Goal: Information Seeking & Learning: Learn about a topic

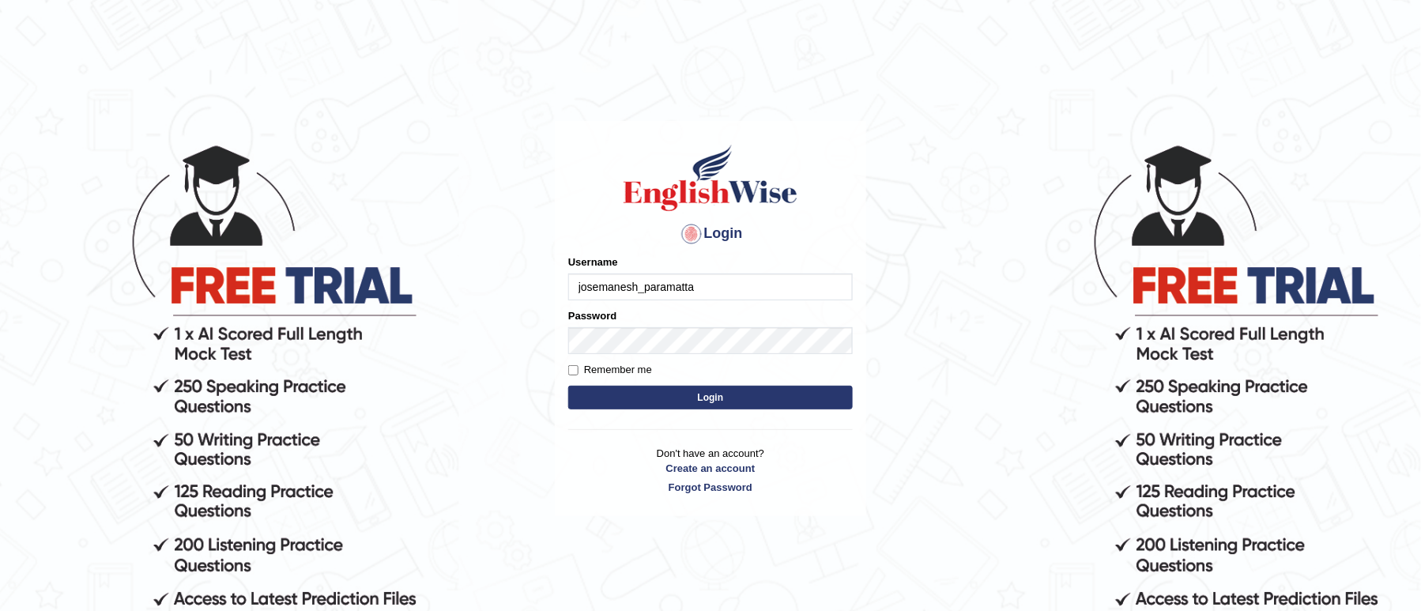
type input "josemanesh_paramatta"
click at [564, 371] on div "Login Please fix the following errors: Username josemanesh_paramatta Password R…" at bounding box center [710, 319] width 311 height 396
click at [575, 370] on input "Remember me" at bounding box center [573, 370] width 10 height 10
checkbox input "true"
click at [608, 396] on button "Login" at bounding box center [710, 398] width 285 height 24
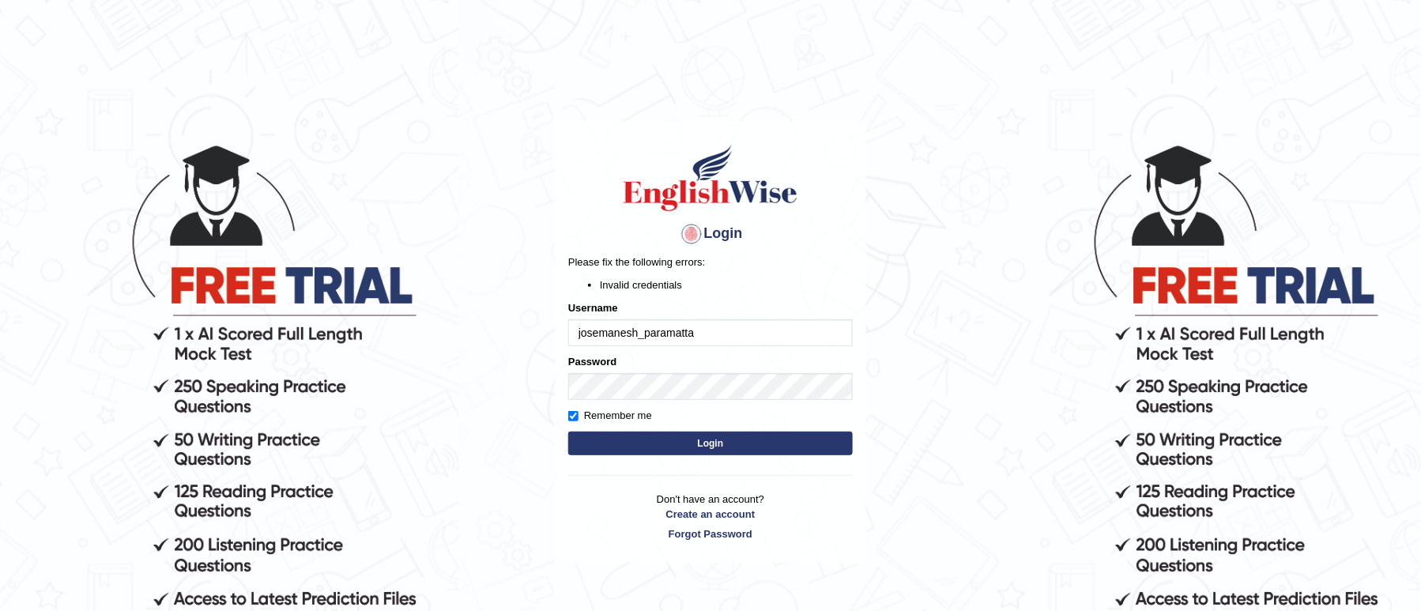
click at [729, 330] on input "josemanesh_paramatta" at bounding box center [710, 332] width 285 height 27
type input "josemanesh_parraatta"
drag, startPoint x: 775, startPoint y: 446, endPoint x: 905, endPoint y: 454, distance: 129.9
click at [775, 446] on button "Login" at bounding box center [710, 444] width 285 height 24
click at [677, 330] on input "josemanesh_parraatta" at bounding box center [710, 332] width 285 height 27
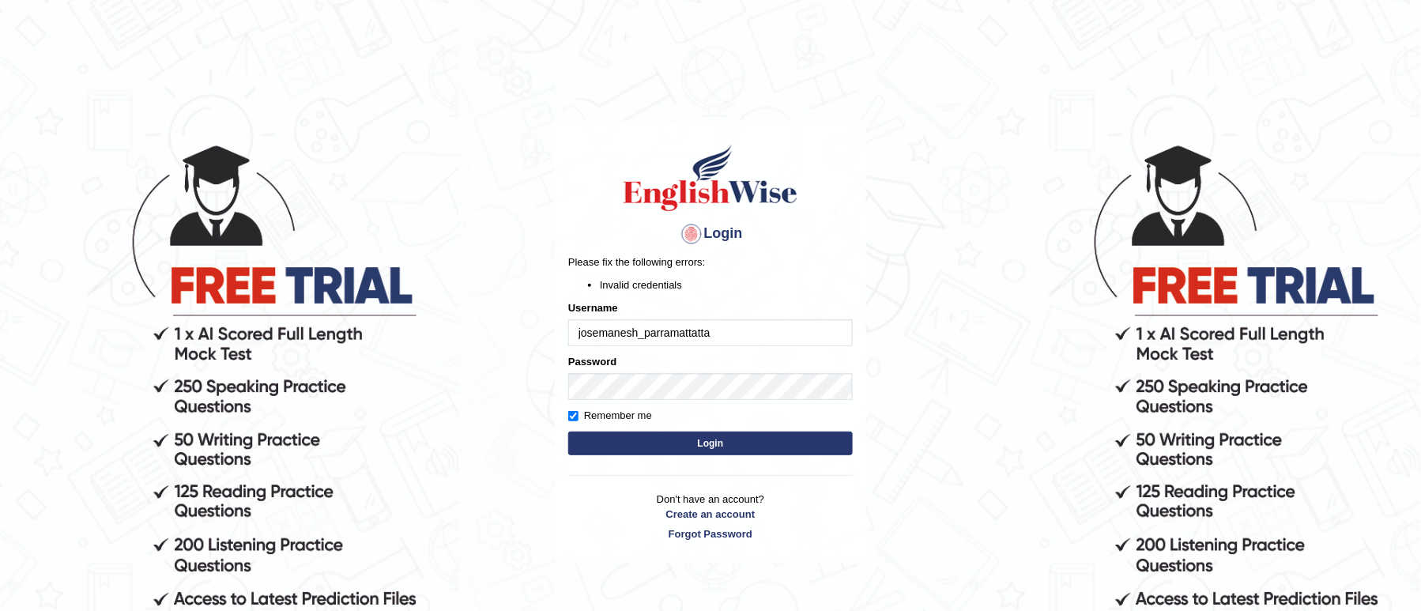
click at [729, 340] on input "josemanesh_parramattatta" at bounding box center [710, 332] width 285 height 27
type input "josemanesh_parramatta"
click at [775, 443] on button "Login" at bounding box center [710, 444] width 285 height 24
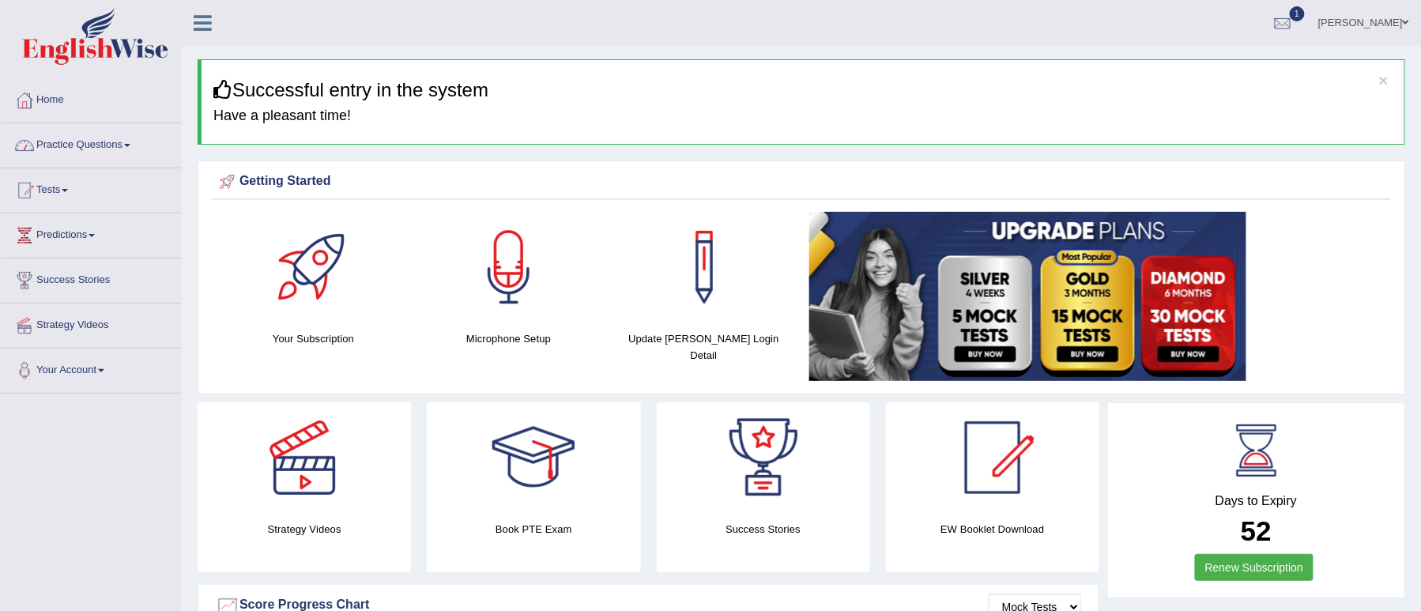
click at [109, 144] on link "Practice Questions" at bounding box center [91, 143] width 180 height 40
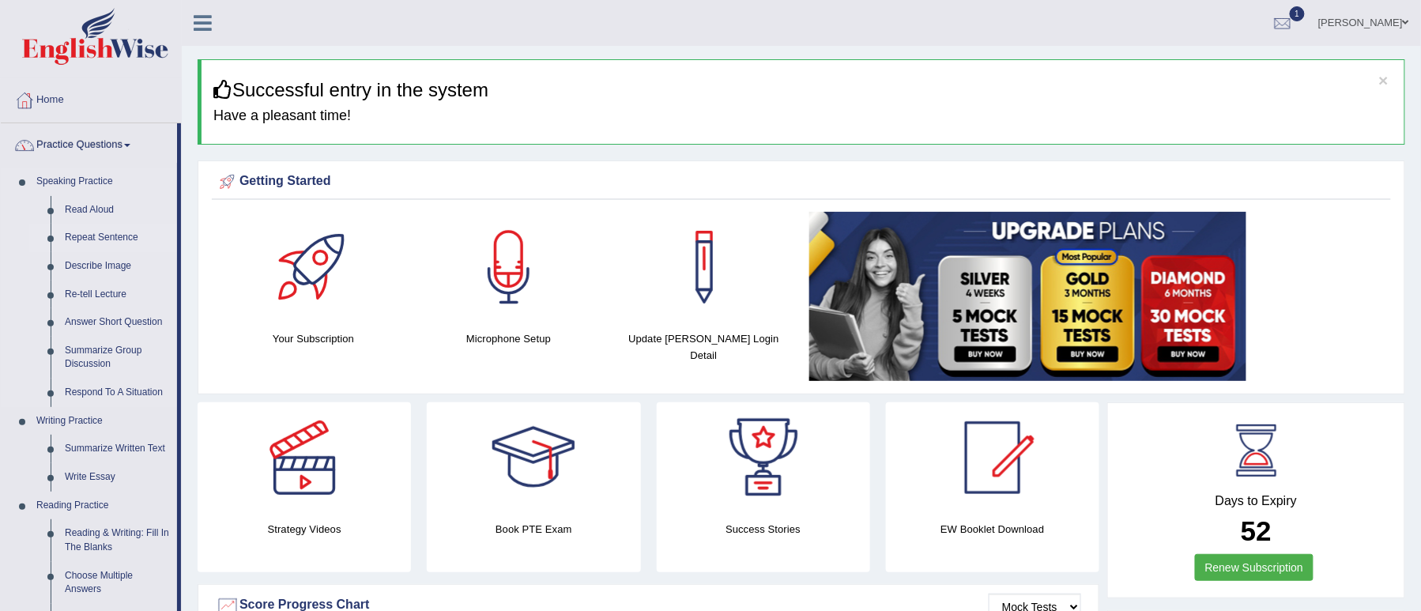
click at [112, 228] on link "Repeat Sentence" at bounding box center [117, 238] width 119 height 28
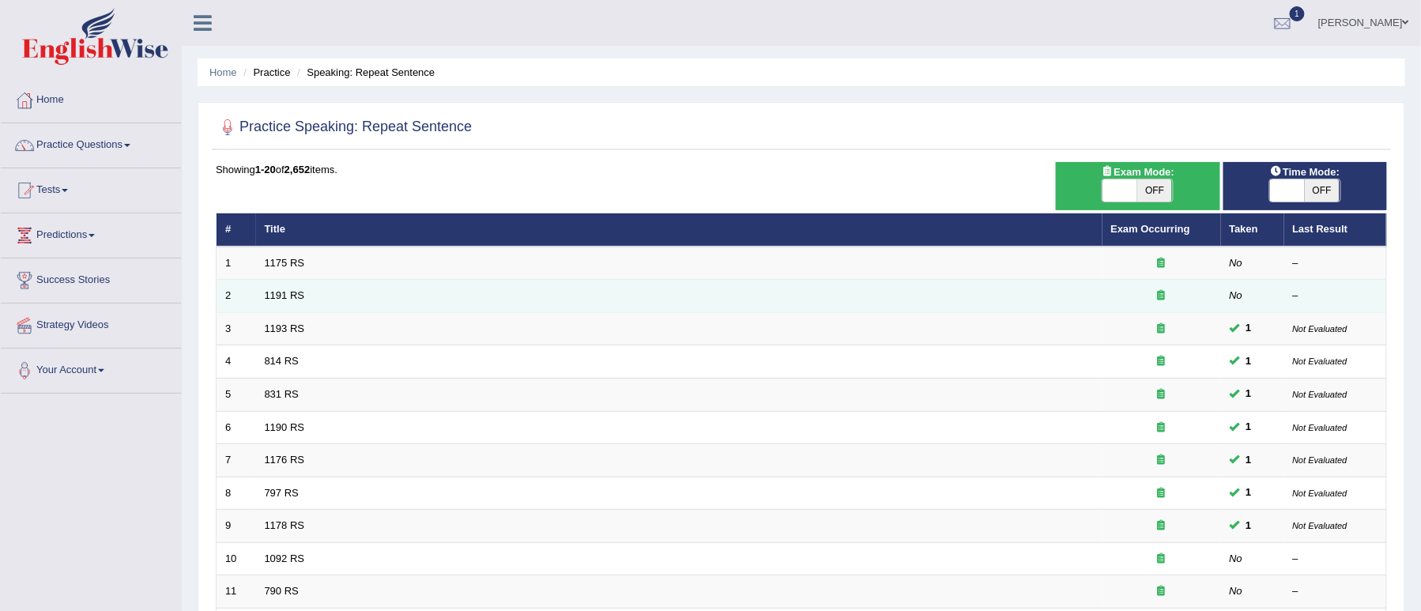
click at [1158, 295] on icon at bounding box center [1162, 295] width 8 height 10
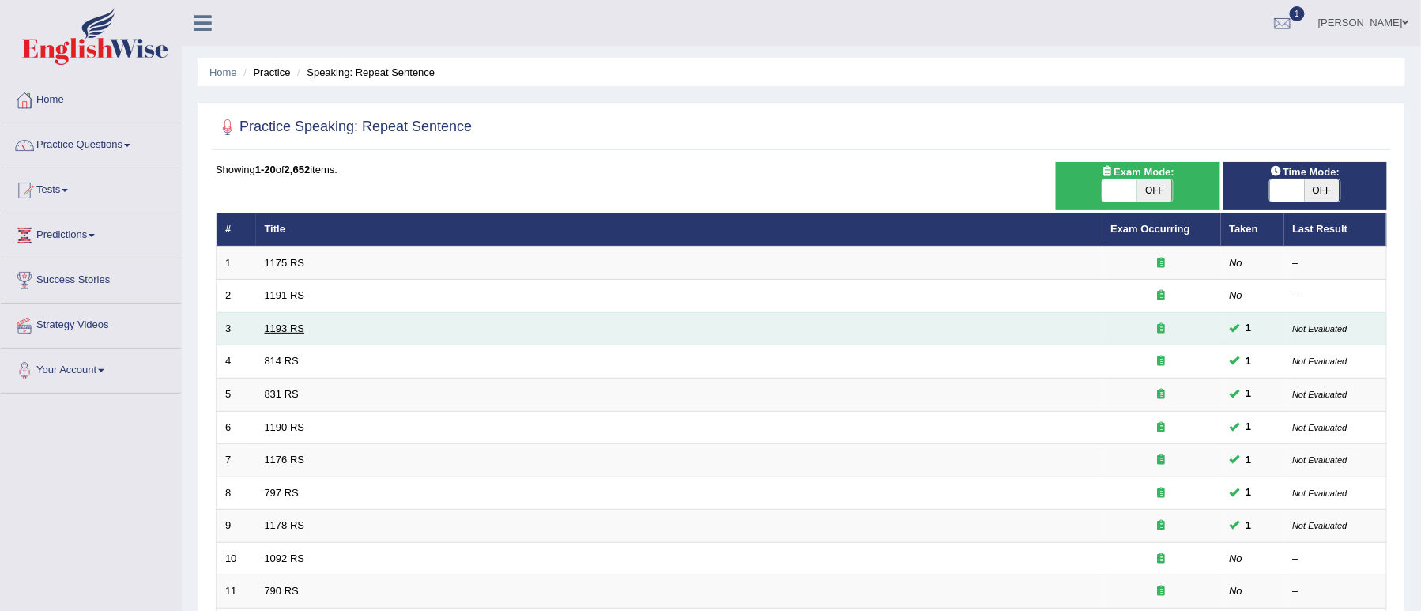
click at [292, 327] on link "1193 RS" at bounding box center [285, 328] width 40 height 12
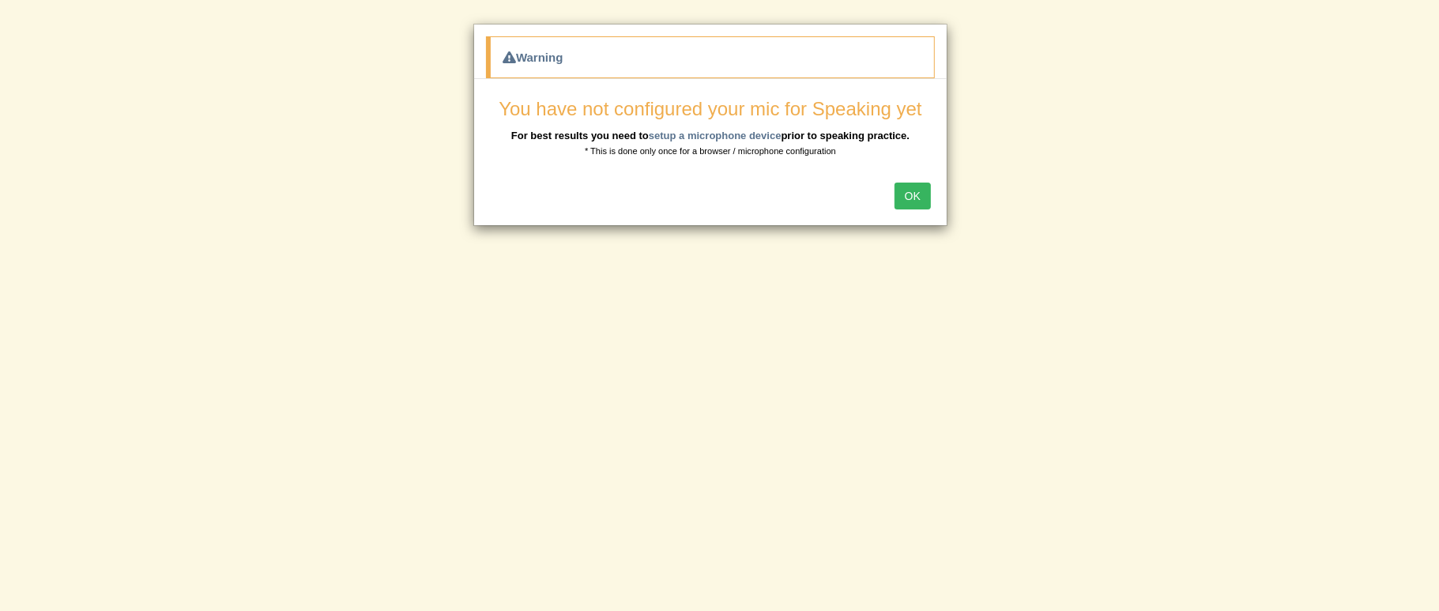
click at [921, 200] on button "OK" at bounding box center [913, 196] width 36 height 27
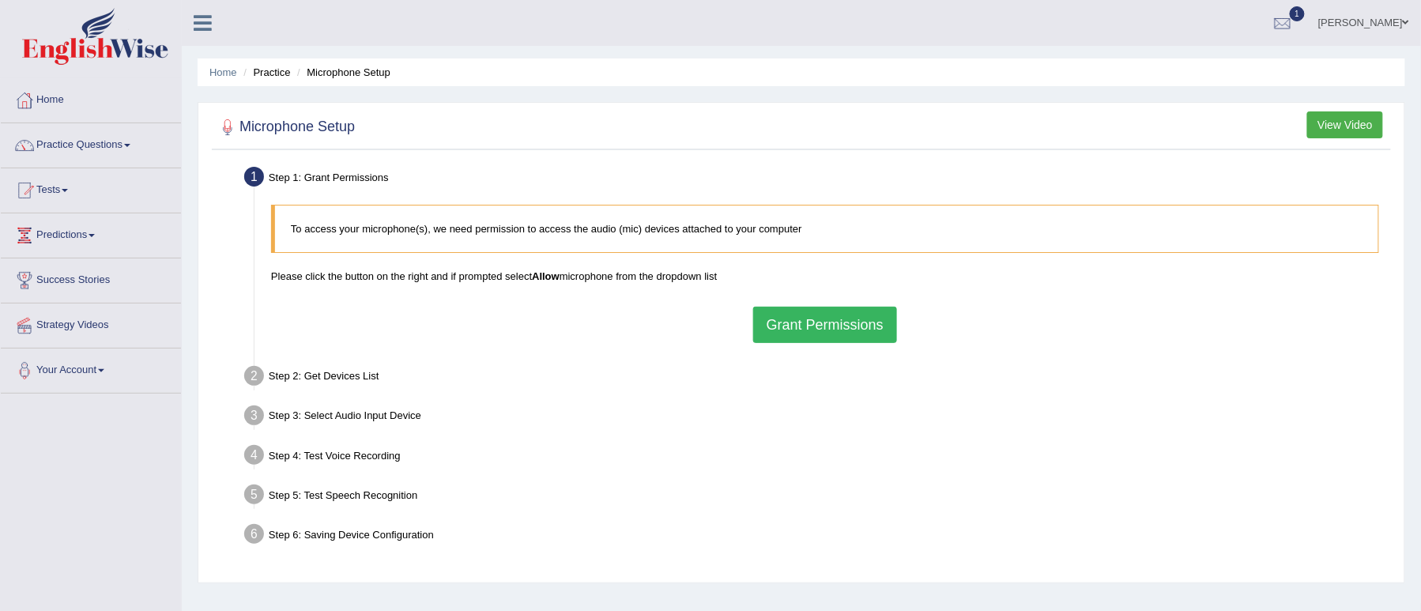
click at [831, 332] on button "Grant Permissions" at bounding box center [825, 325] width 144 height 36
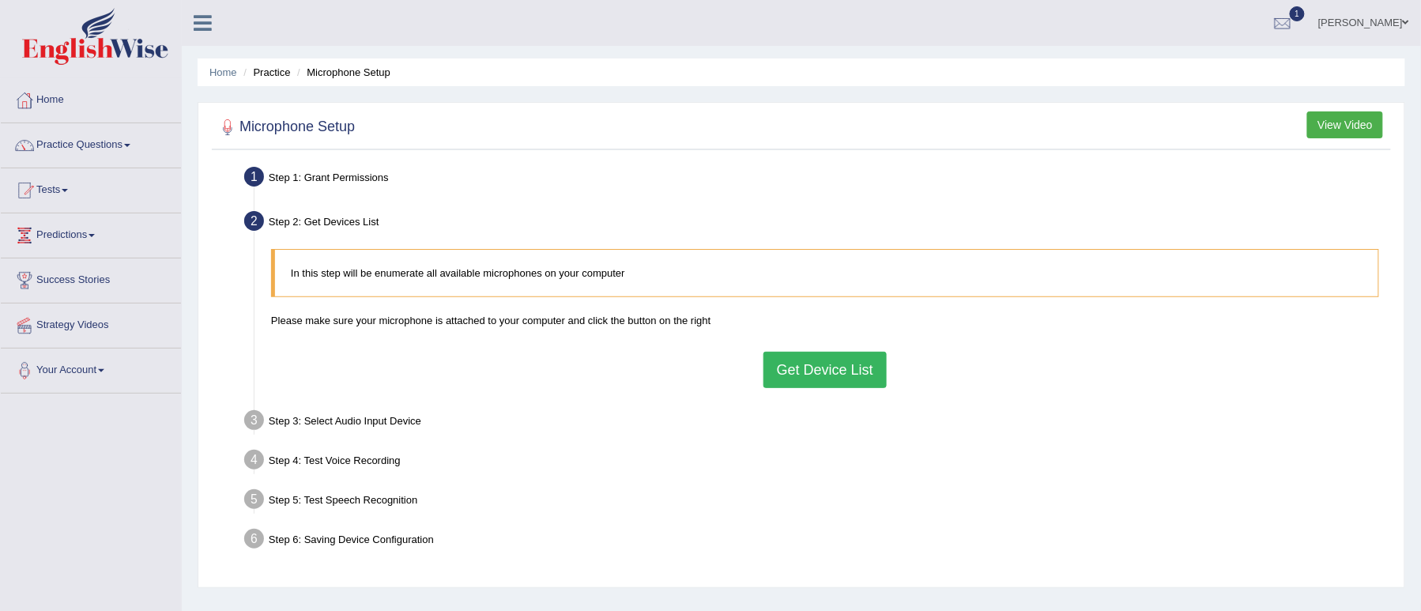
click at [820, 368] on button "Get Device List" at bounding box center [824, 370] width 123 height 36
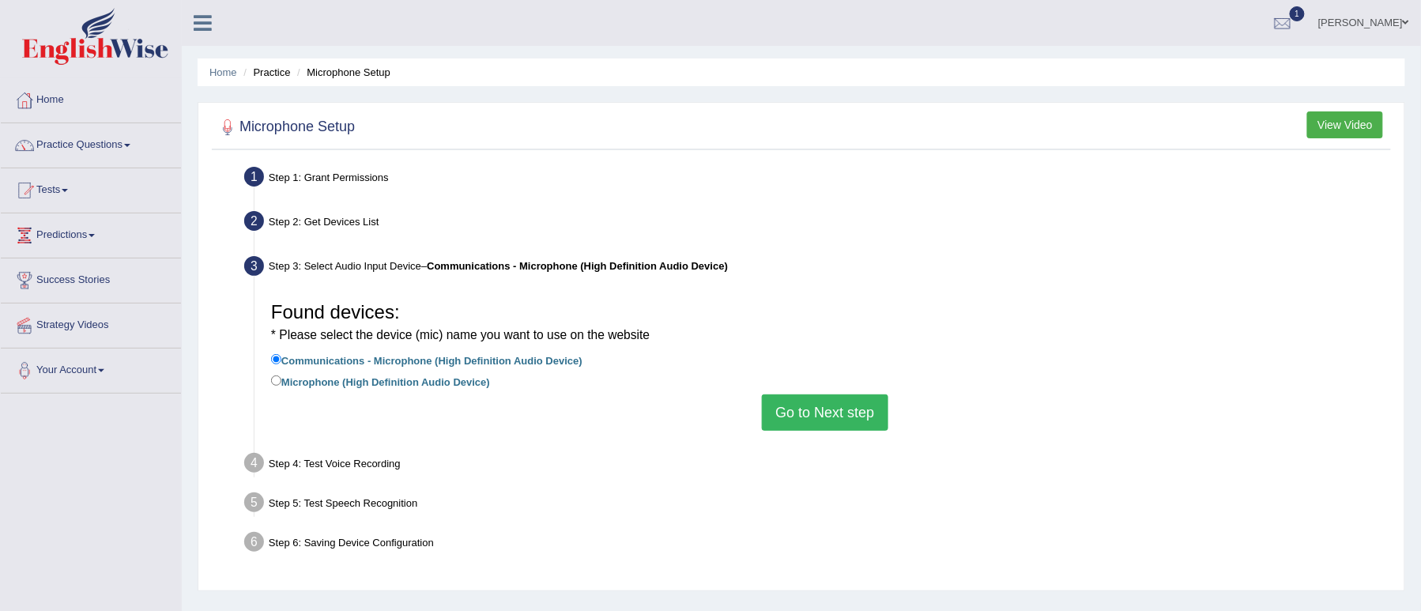
click at [813, 416] on button "Go to Next step" at bounding box center [825, 412] width 126 height 36
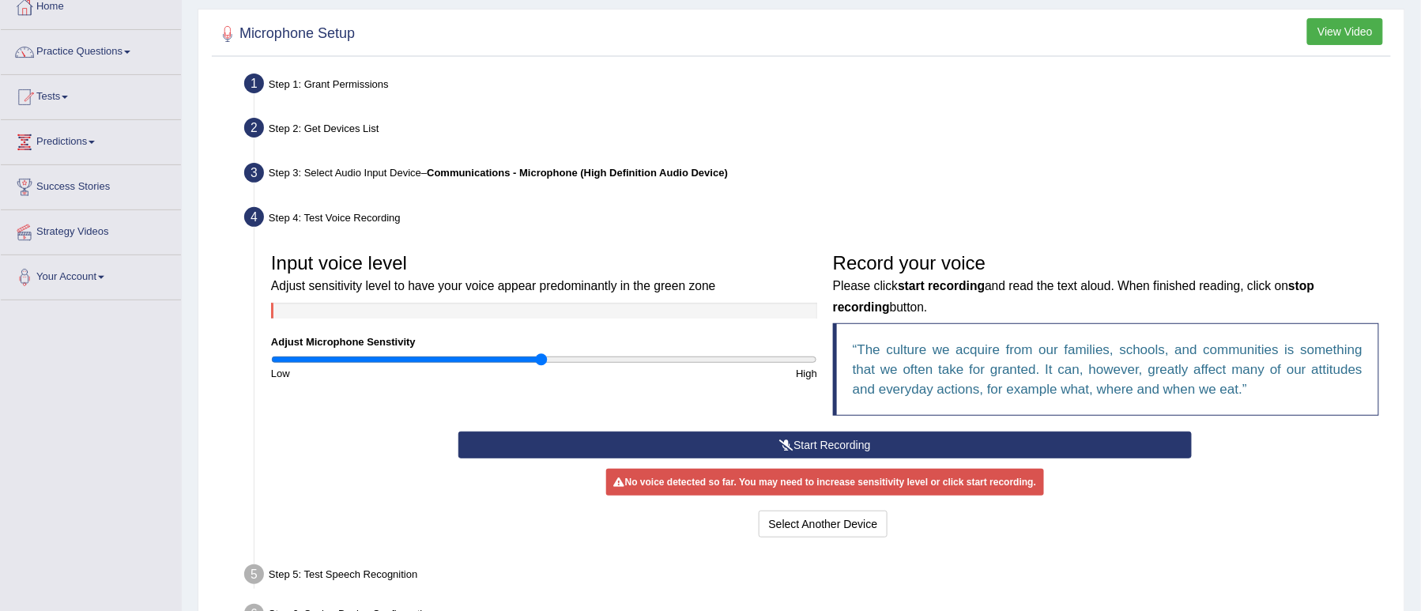
scroll to position [210, 0]
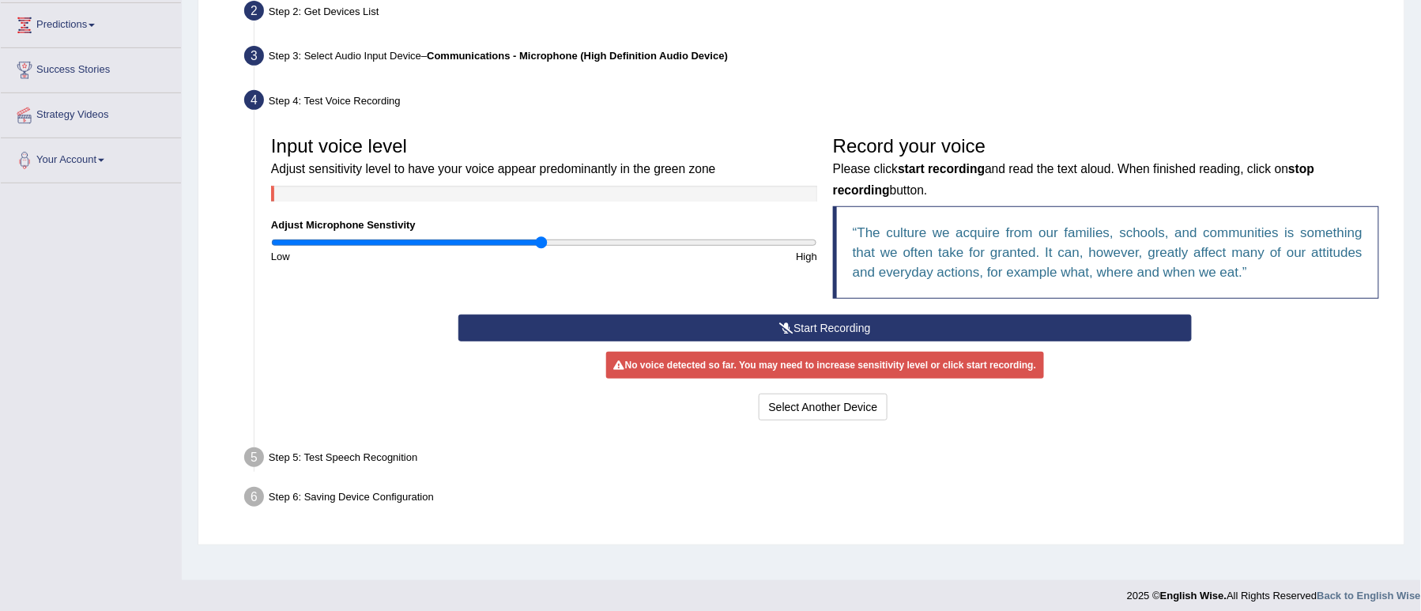
click at [864, 320] on button "Start Recording" at bounding box center [824, 328] width 733 height 27
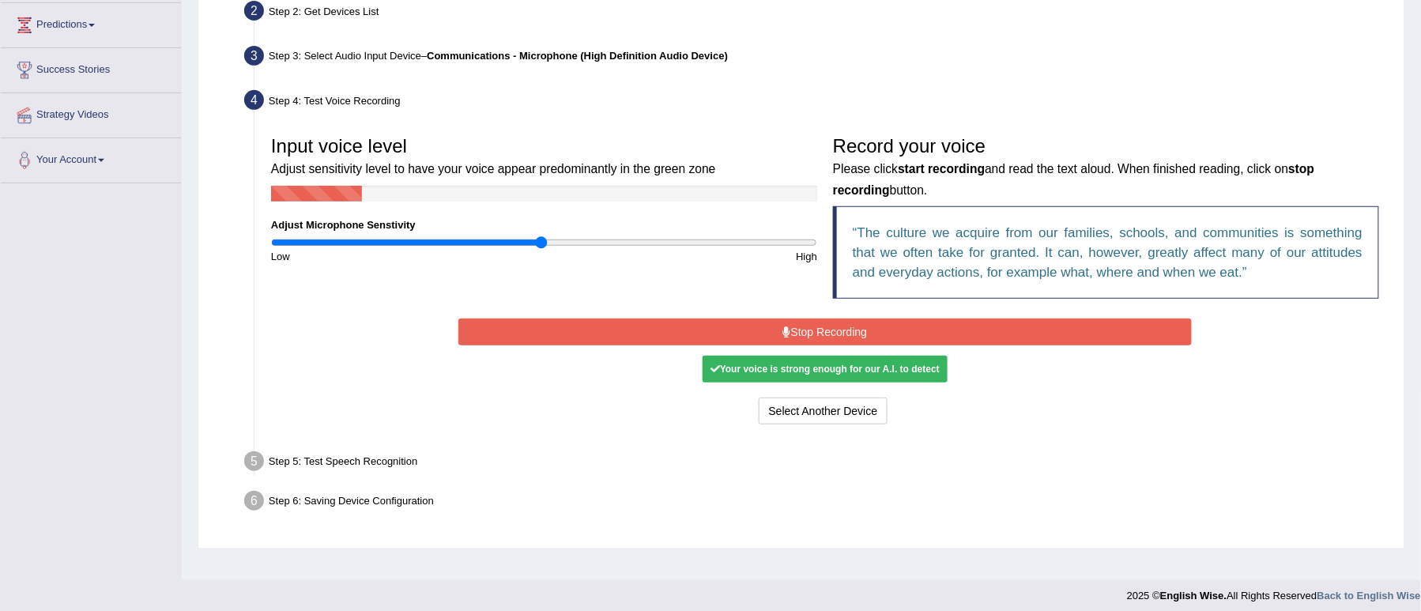
scroll to position [0, 0]
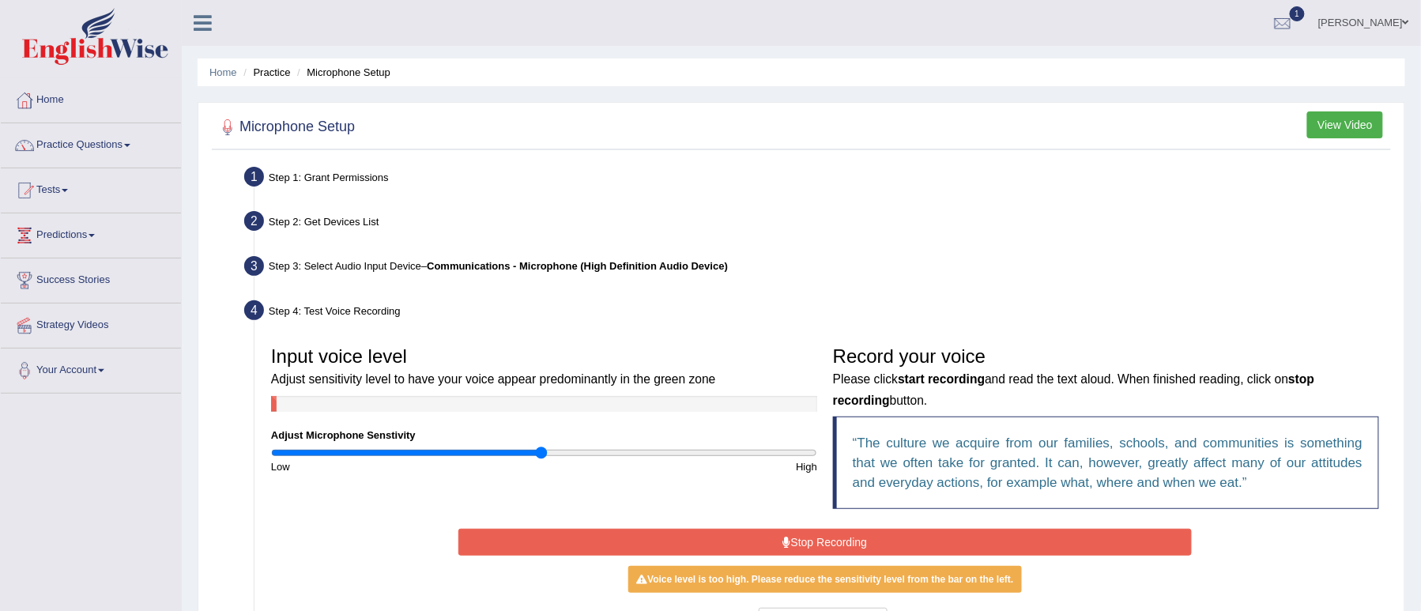
click at [1348, 125] on button "View Video" at bounding box center [1345, 124] width 76 height 27
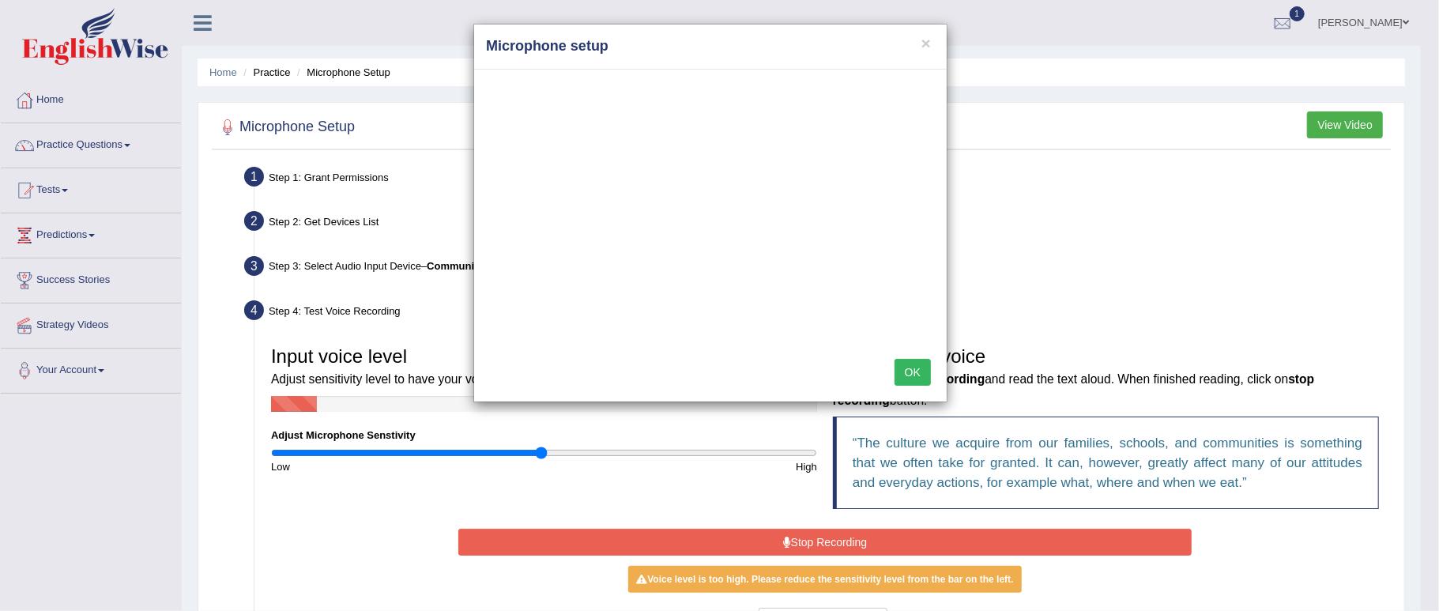
click at [930, 384] on button "OK" at bounding box center [913, 372] width 36 height 27
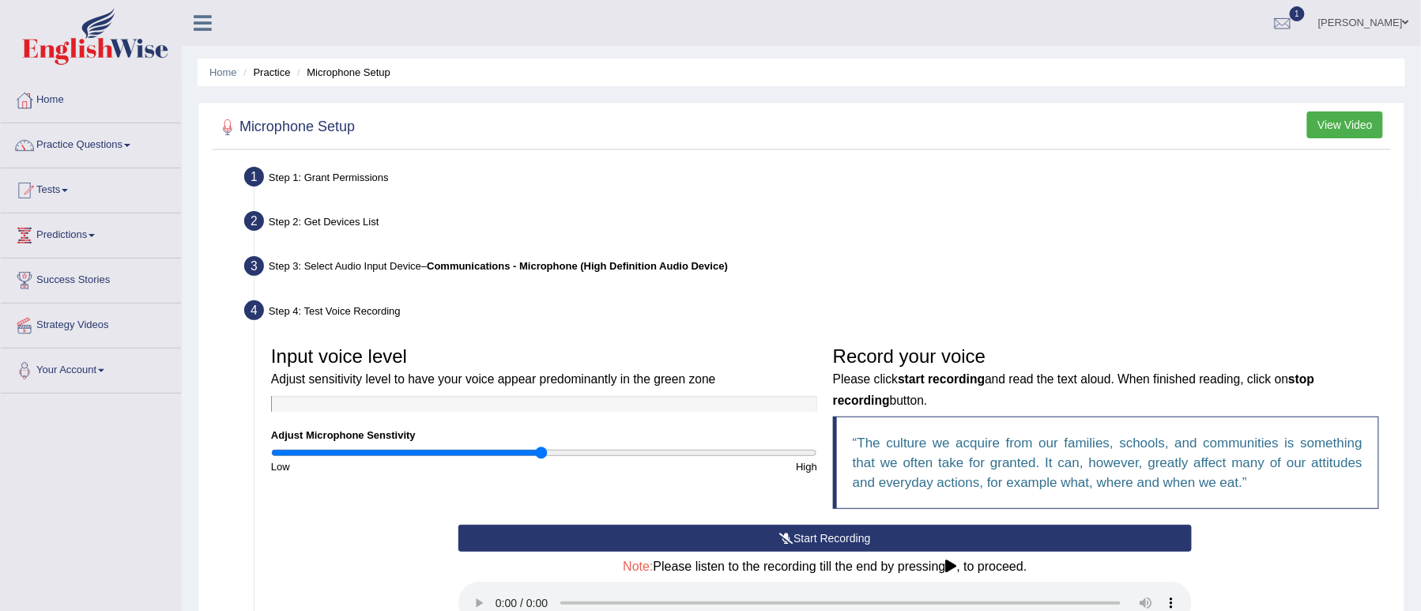
scroll to position [105, 0]
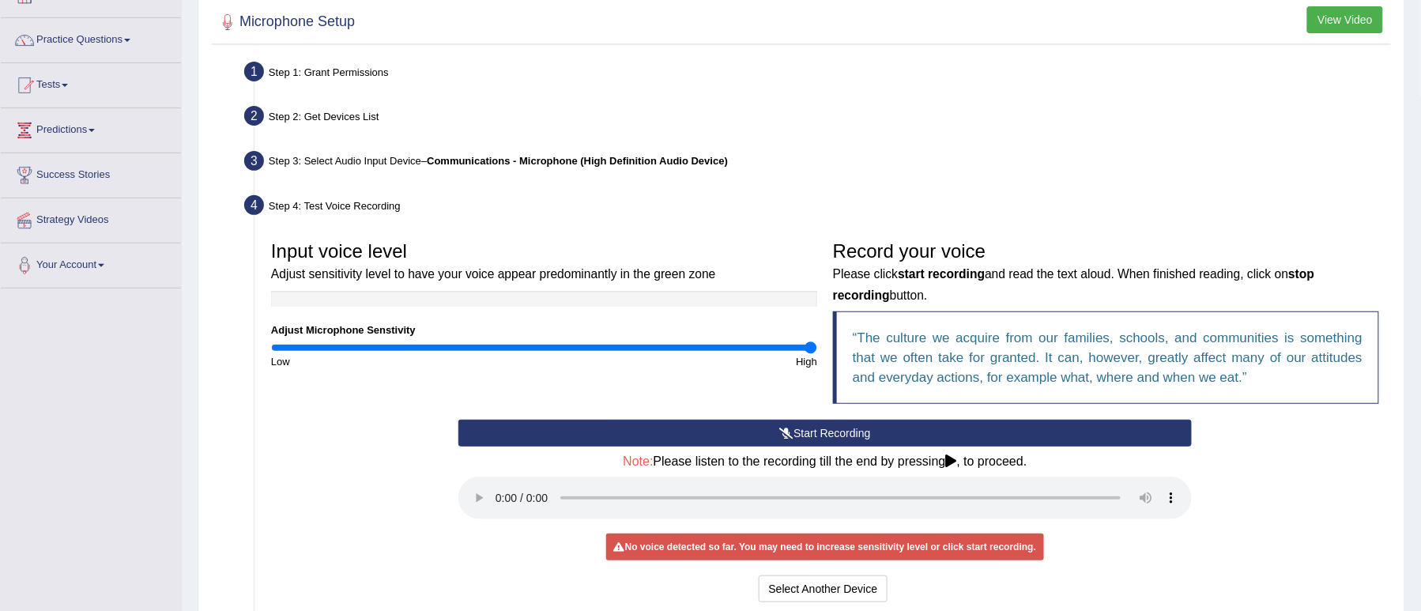
drag, startPoint x: 541, startPoint y: 340, endPoint x: 809, endPoint y: 355, distance: 269.1
type input "2"
click at [809, 354] on input "range" at bounding box center [544, 347] width 546 height 13
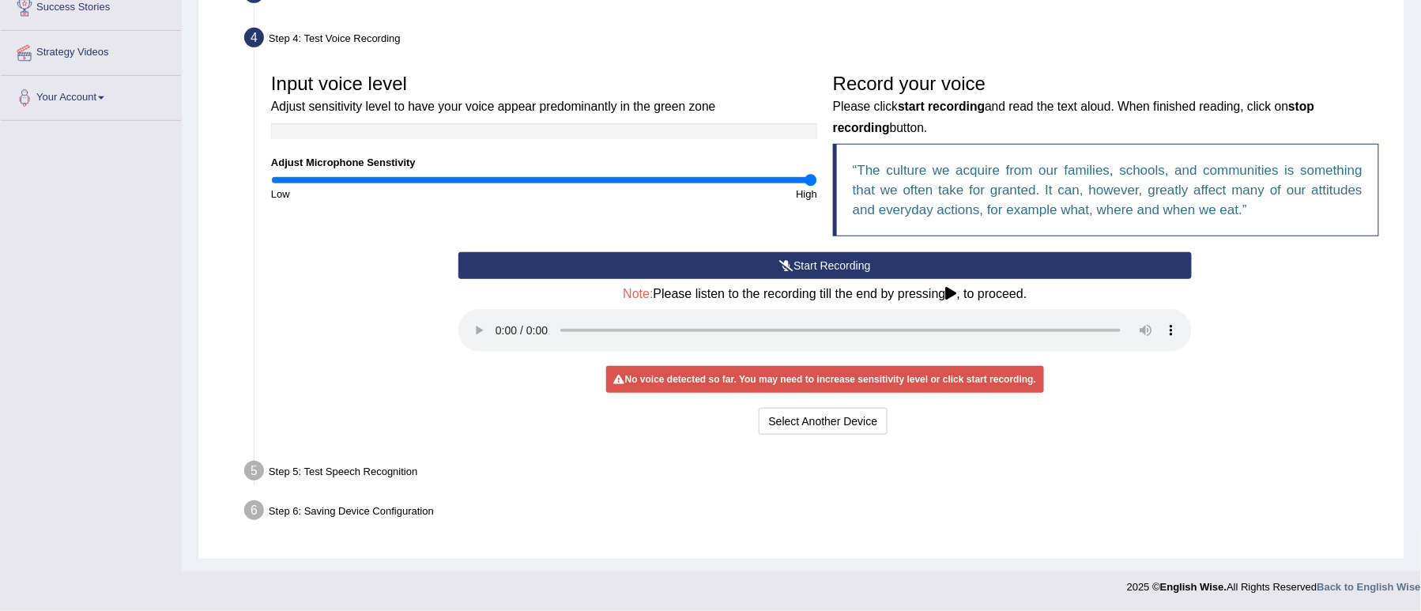
scroll to position [0, 0]
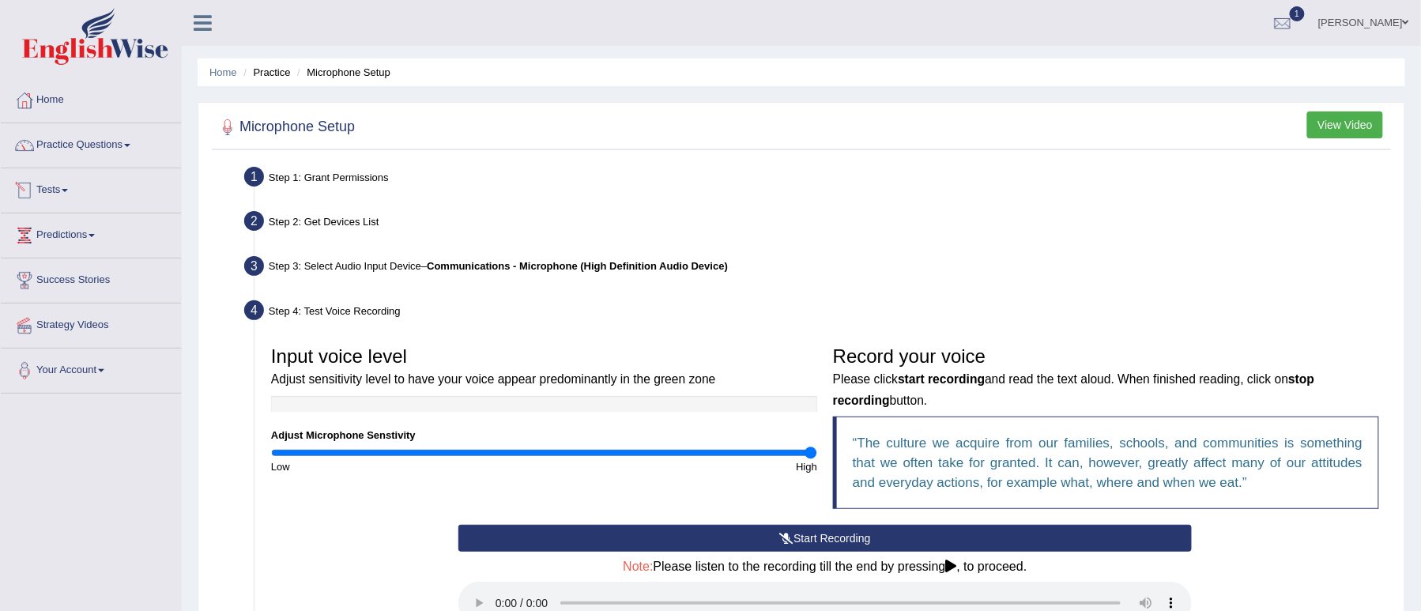
click at [68, 187] on link "Tests" at bounding box center [91, 188] width 180 height 40
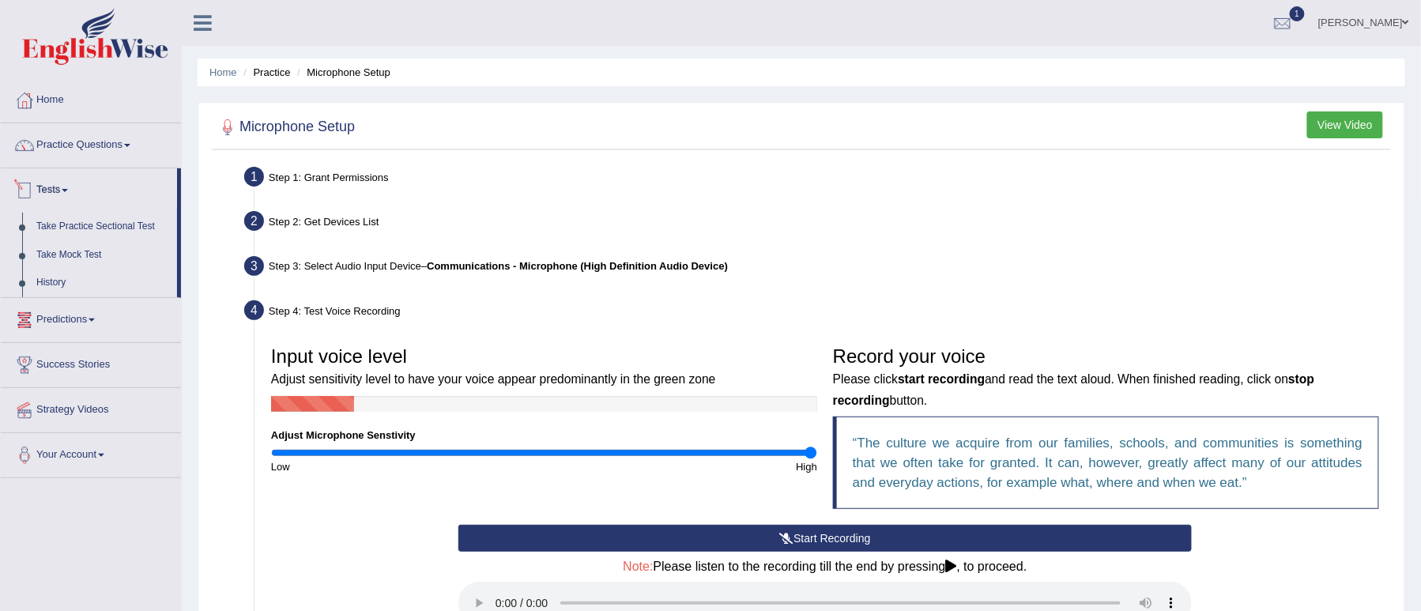
click at [73, 184] on link "Tests" at bounding box center [89, 188] width 176 height 40
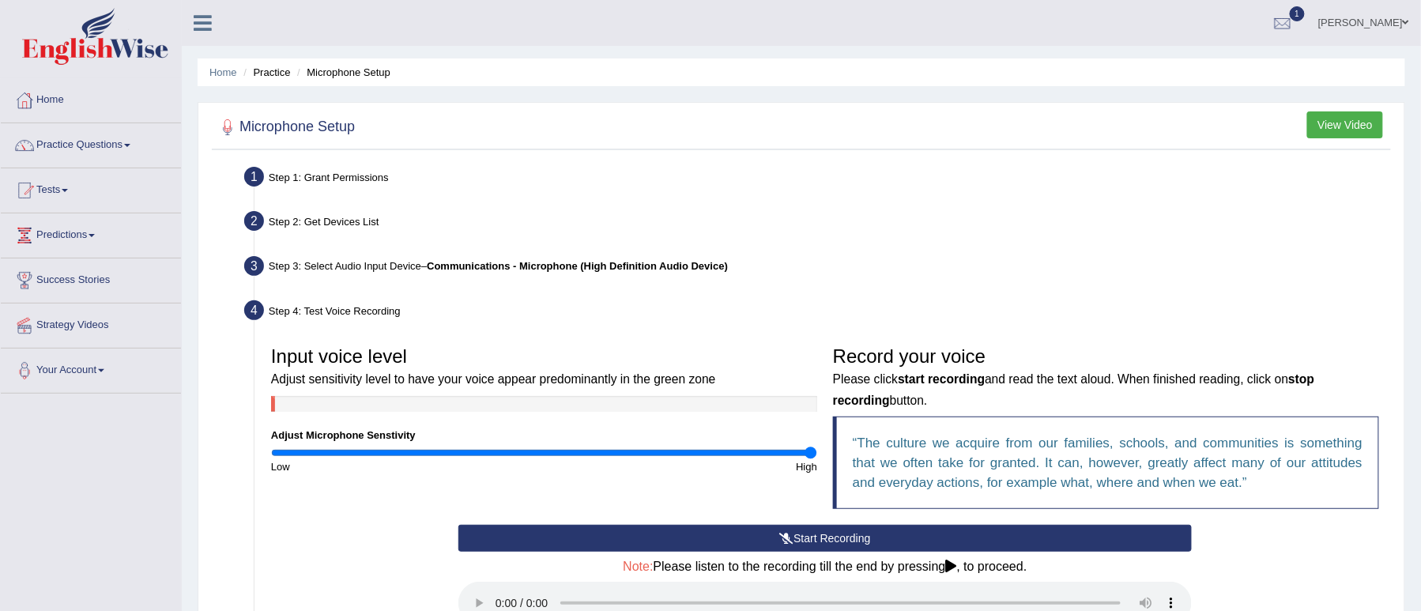
click at [70, 187] on link "Tests" at bounding box center [91, 188] width 180 height 40
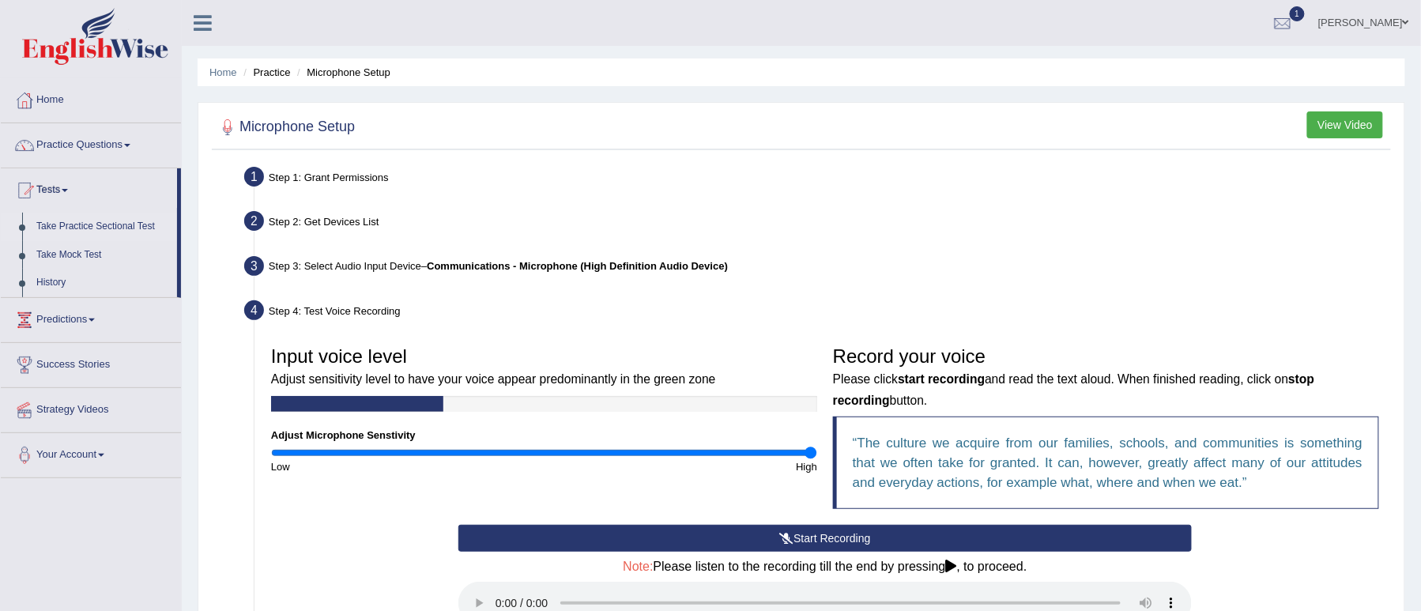
click at [103, 222] on link "Take Practice Sectional Test" at bounding box center [103, 227] width 148 height 28
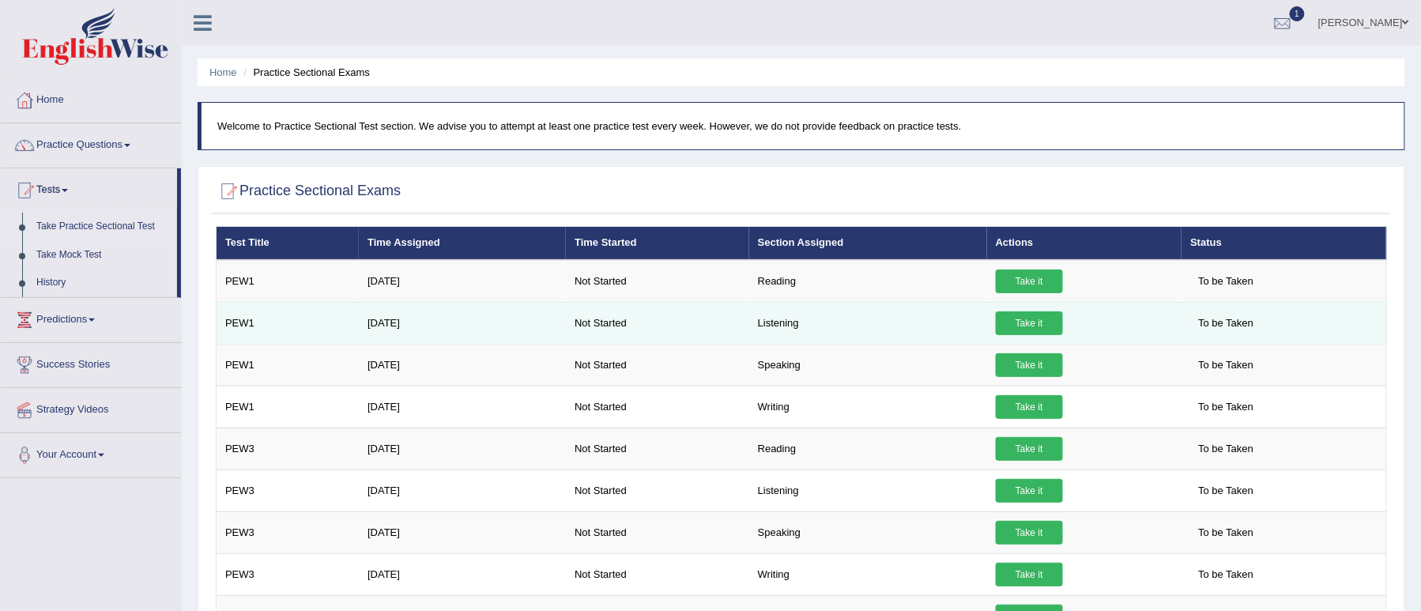
click at [1045, 316] on link "Take it" at bounding box center [1029, 323] width 67 height 24
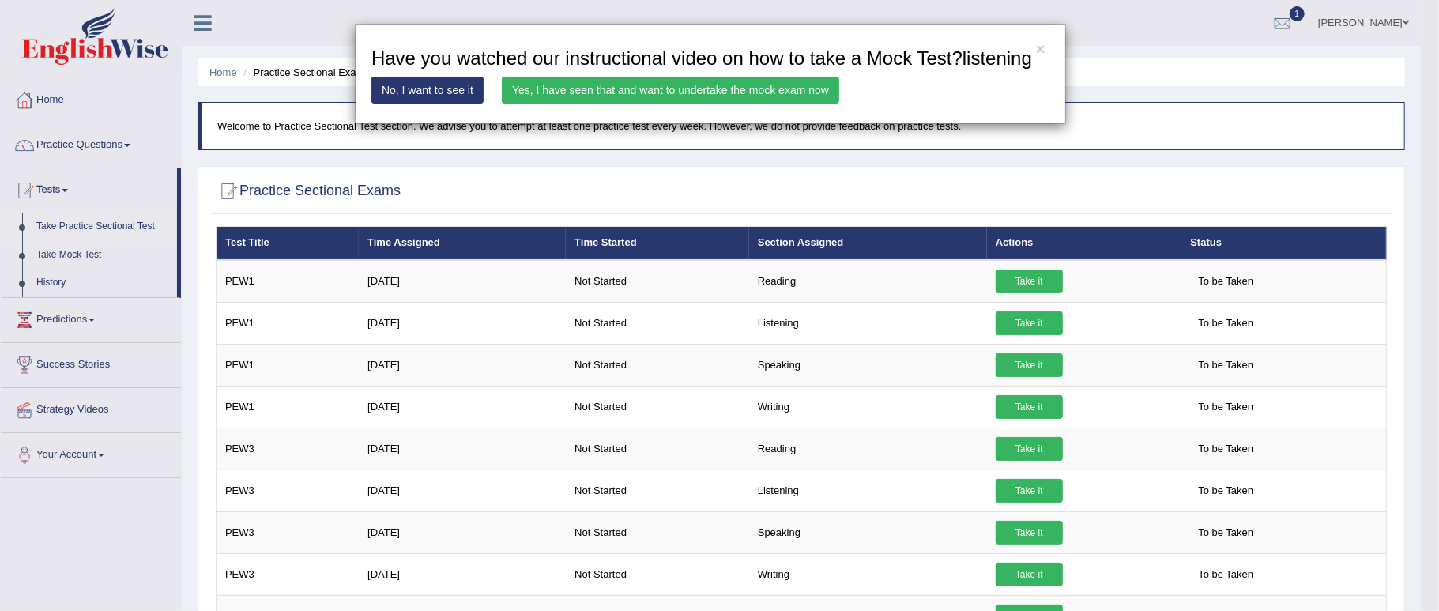
click at [530, 92] on link "Yes, I have seen that and want to undertake the mock exam now" at bounding box center [670, 90] width 337 height 27
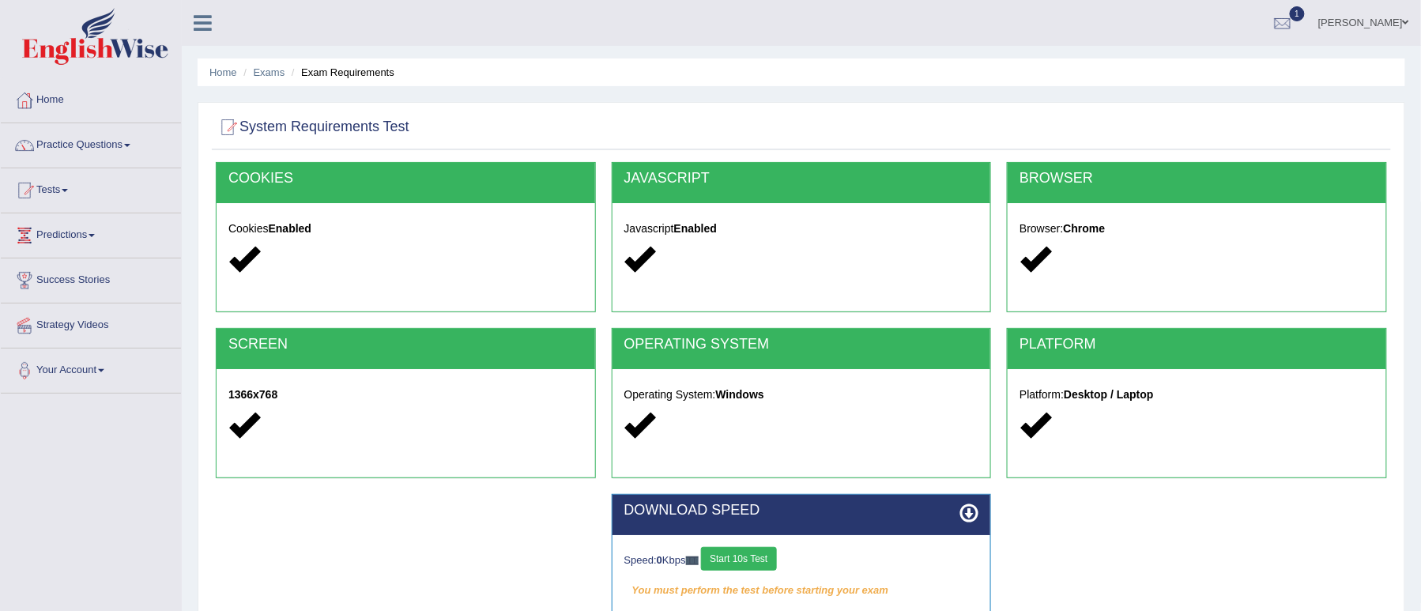
click at [136, 136] on link "Practice Questions" at bounding box center [91, 143] width 180 height 40
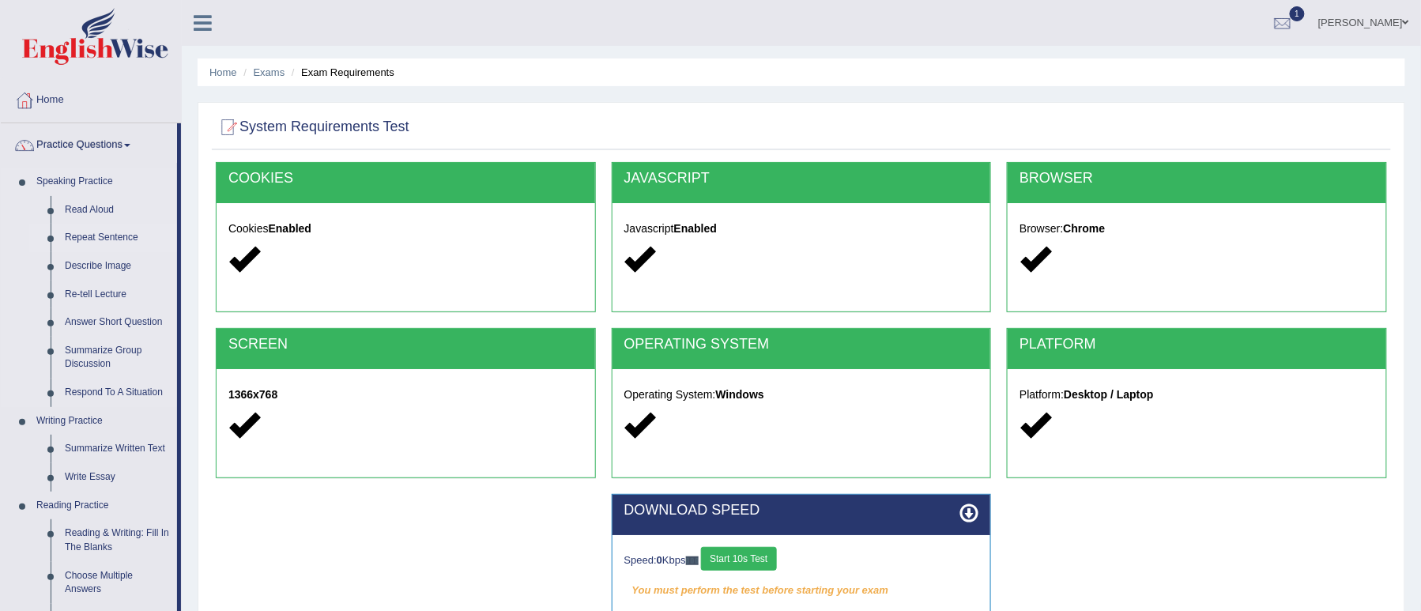
click at [111, 235] on link "Repeat Sentence" at bounding box center [117, 238] width 119 height 28
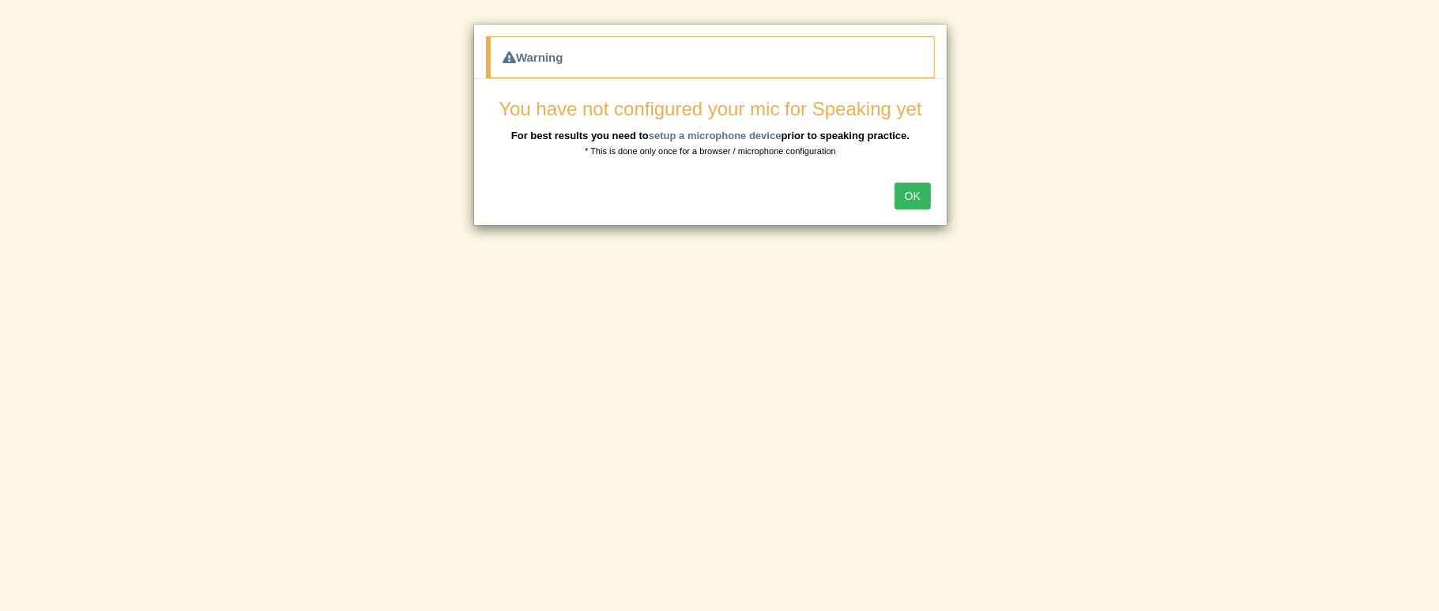
click at [912, 196] on button "OK" at bounding box center [913, 196] width 36 height 27
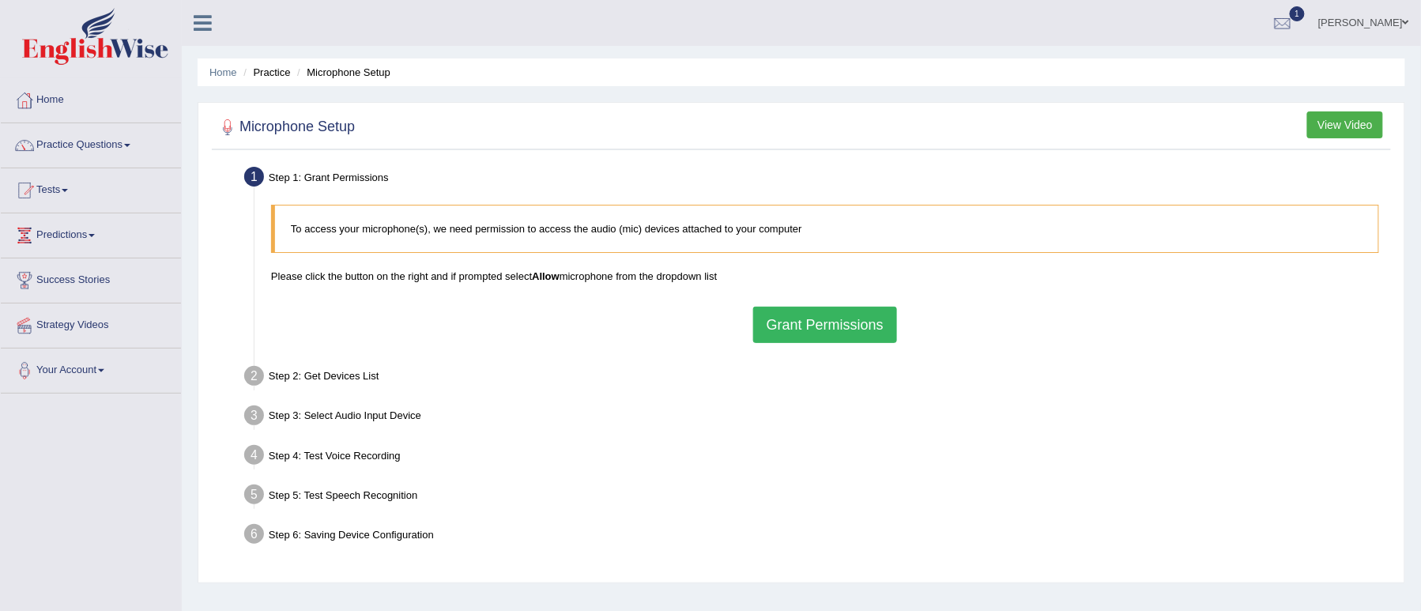
scroll to position [105, 0]
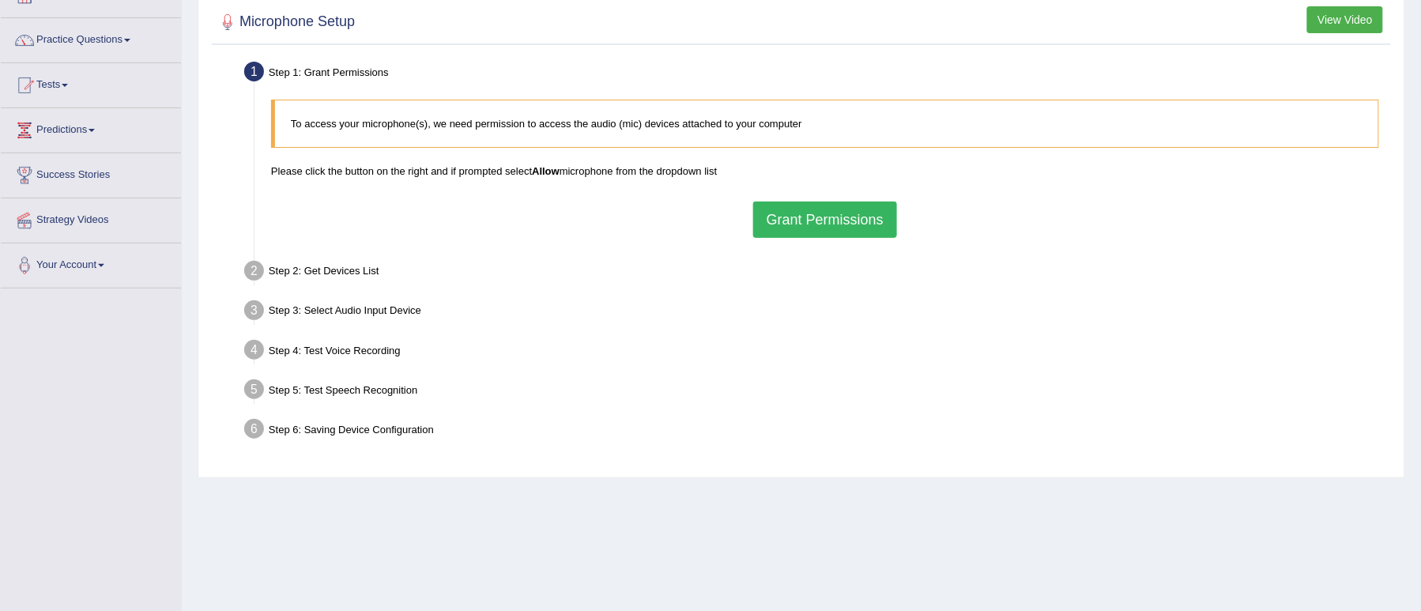
click at [1338, 25] on button "View Video" at bounding box center [1345, 19] width 76 height 27
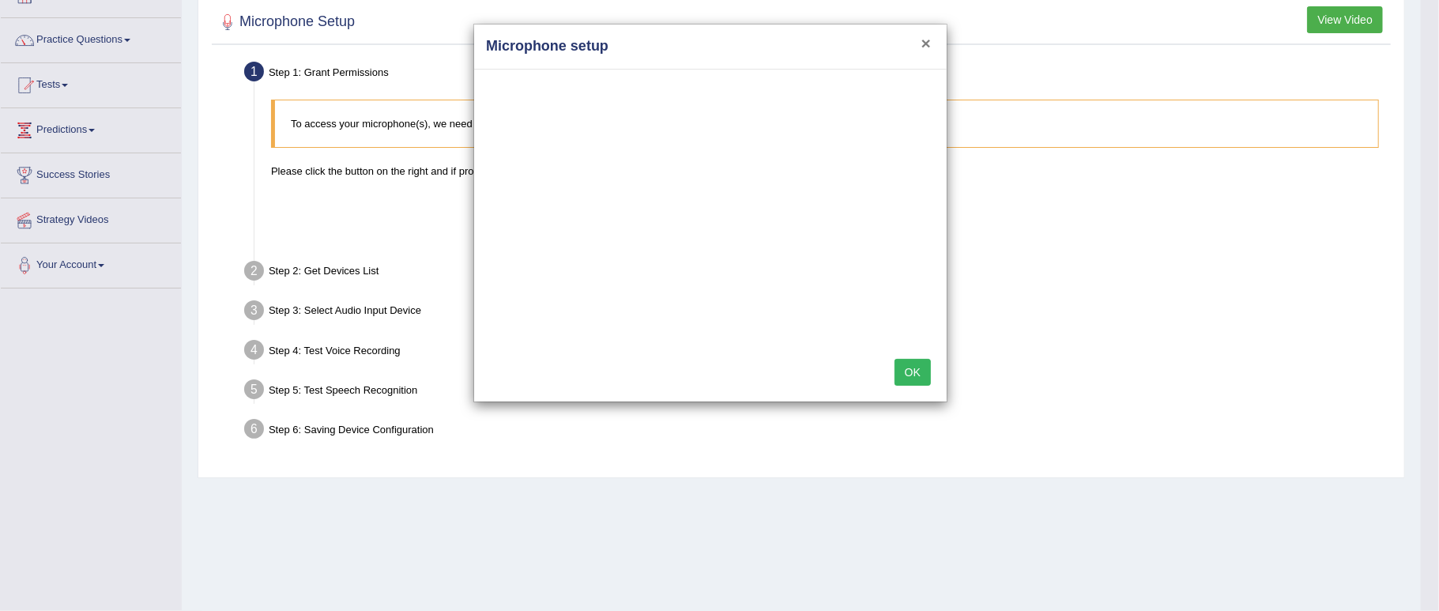
click at [923, 40] on button "×" at bounding box center [926, 43] width 9 height 17
